Goal: Complete application form

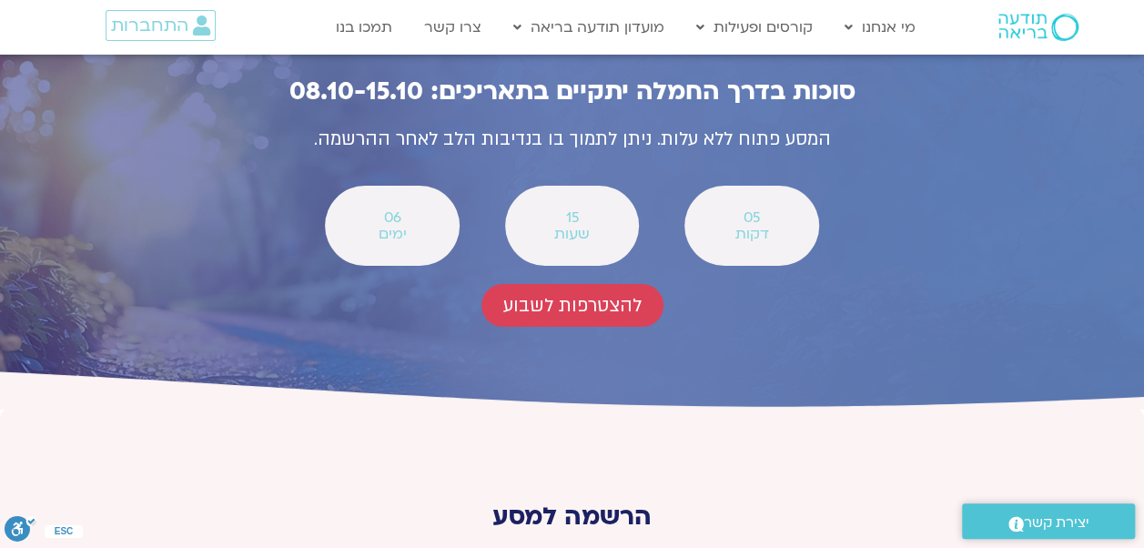
scroll to position [6733, 0]
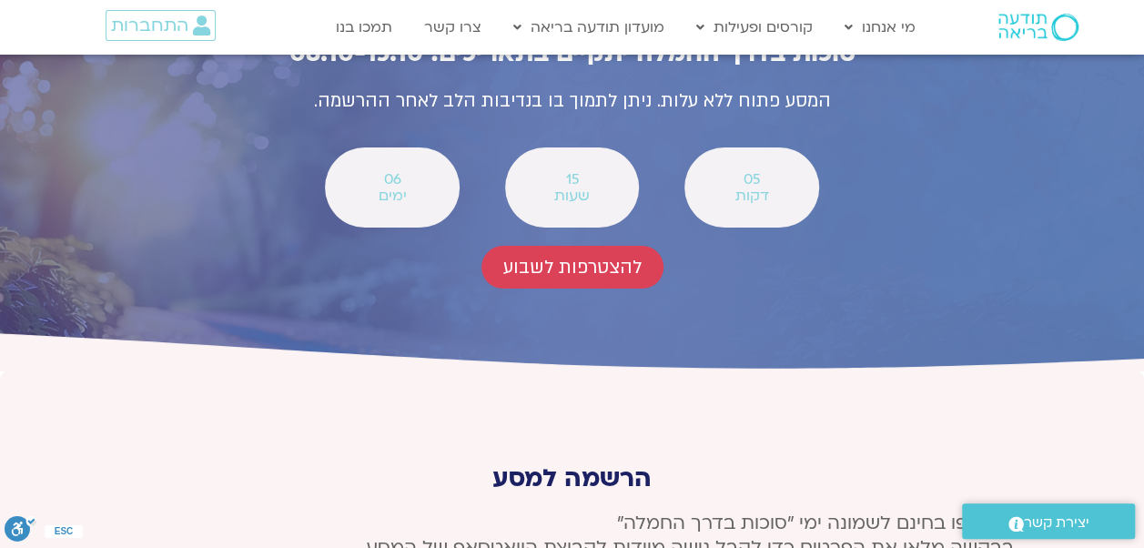
type input "סימה"
type input "se5555@gmail.com"
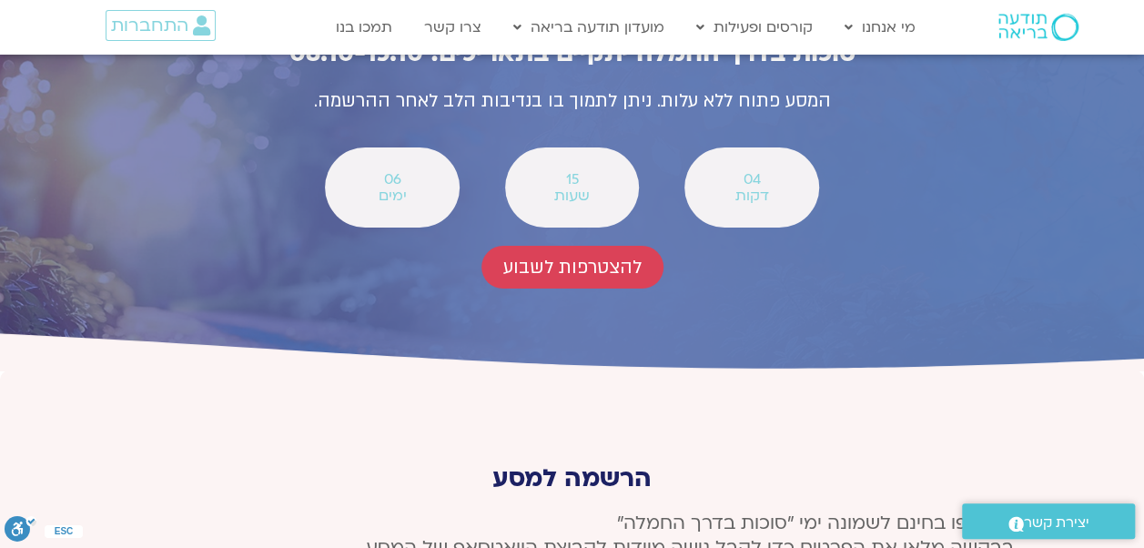
type input "0542223789"
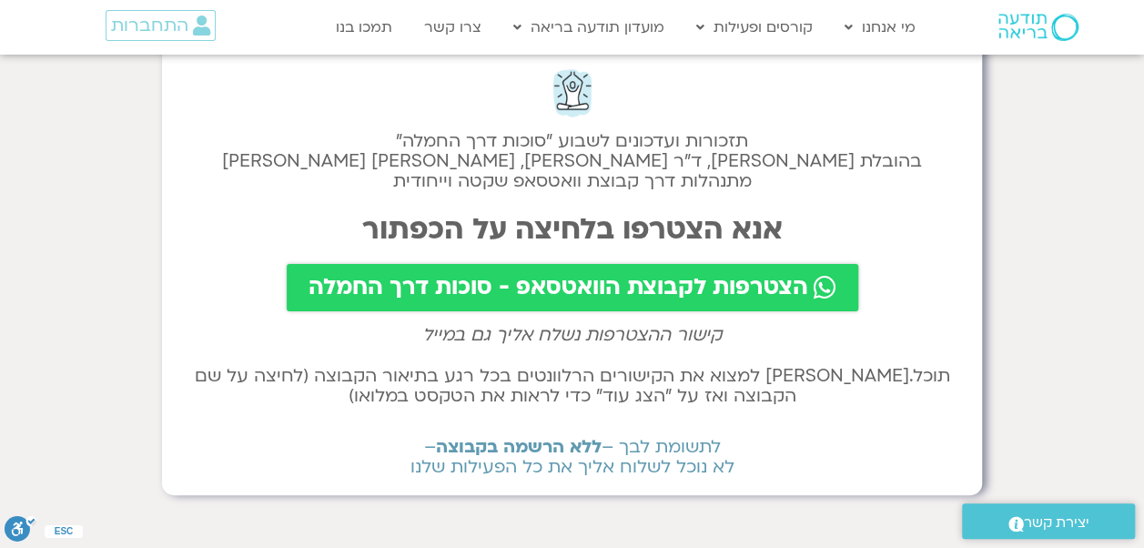
click at [532, 285] on span "הצטרפות לקבוצת הוואטסאפ - סוכות דרך החמלה" at bounding box center [558, 287] width 500 height 25
